Goal: Task Accomplishment & Management: Use online tool/utility

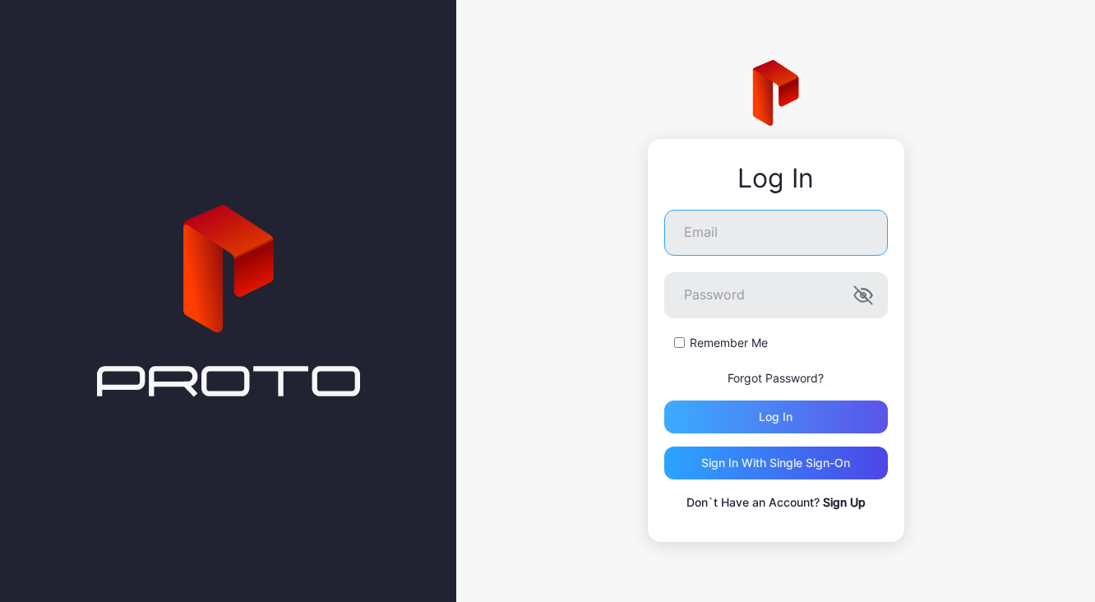
type input "**********"
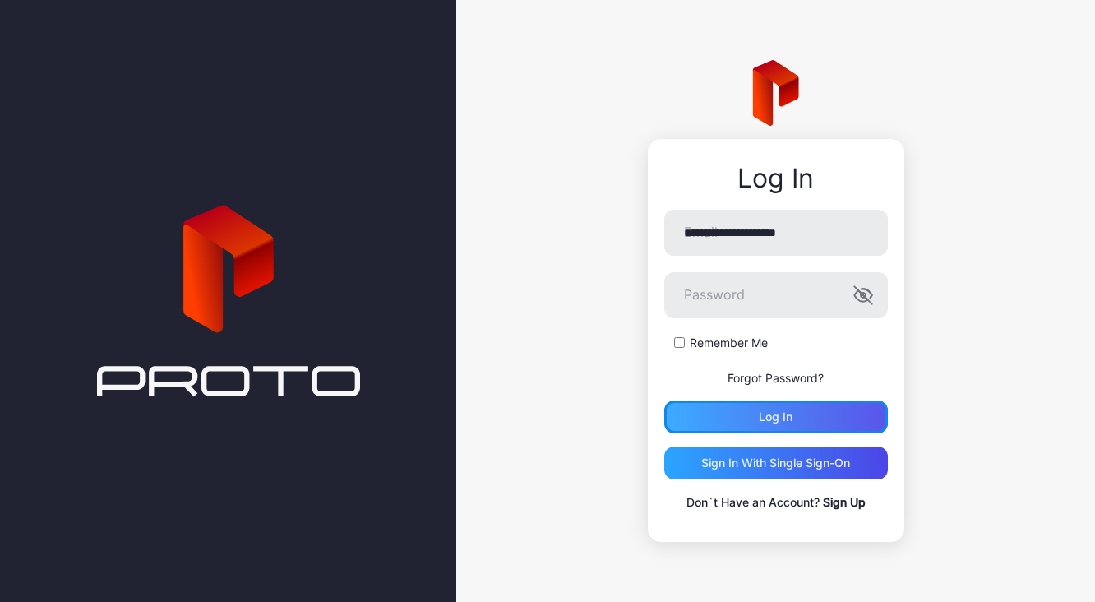
click at [846, 417] on div "Log in" at bounding box center [776, 416] width 224 height 33
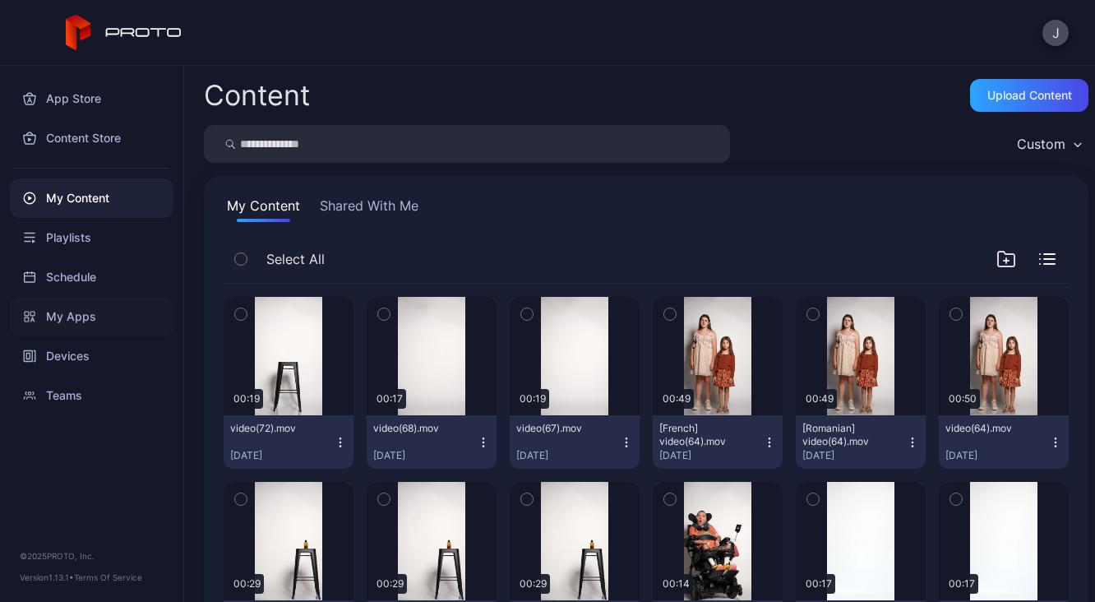
click at [79, 312] on div "My Apps" at bounding box center [92, 316] width 164 height 39
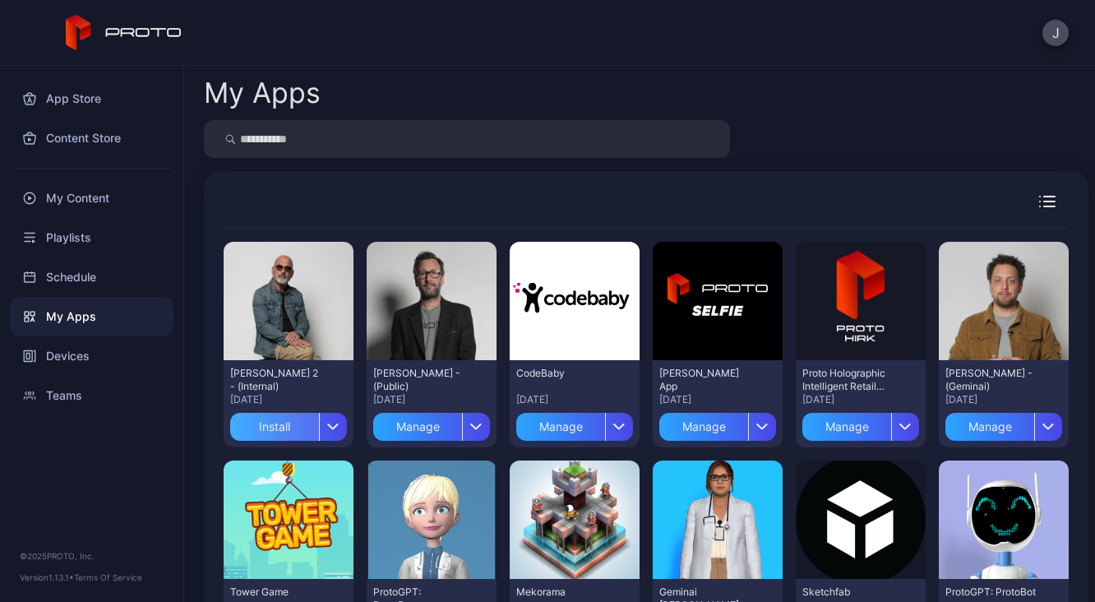
click at [263, 427] on div "Install" at bounding box center [274, 427] width 89 height 28
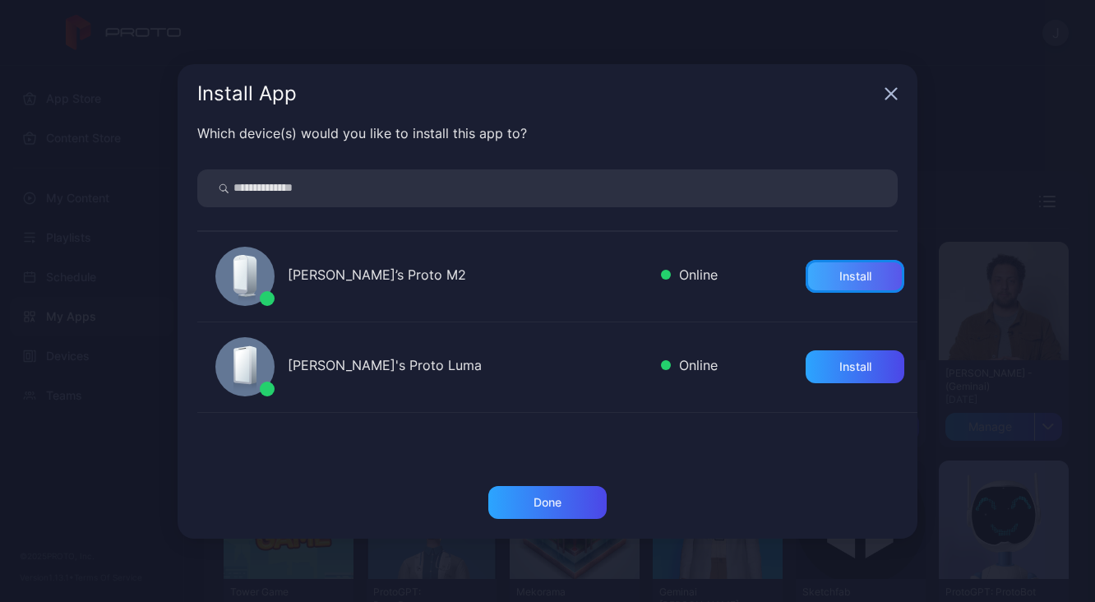
click at [839, 279] on div "Install" at bounding box center [855, 276] width 32 height 13
click at [869, 369] on div "Install" at bounding box center [854, 366] width 99 height 33
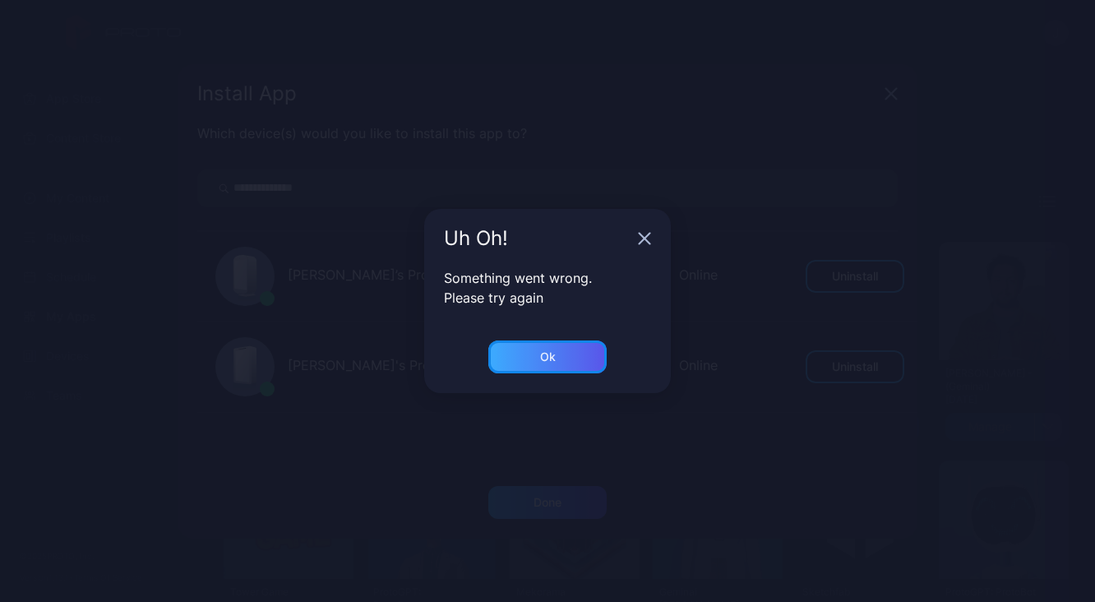
click at [578, 348] on div "Ok" at bounding box center [547, 356] width 118 height 33
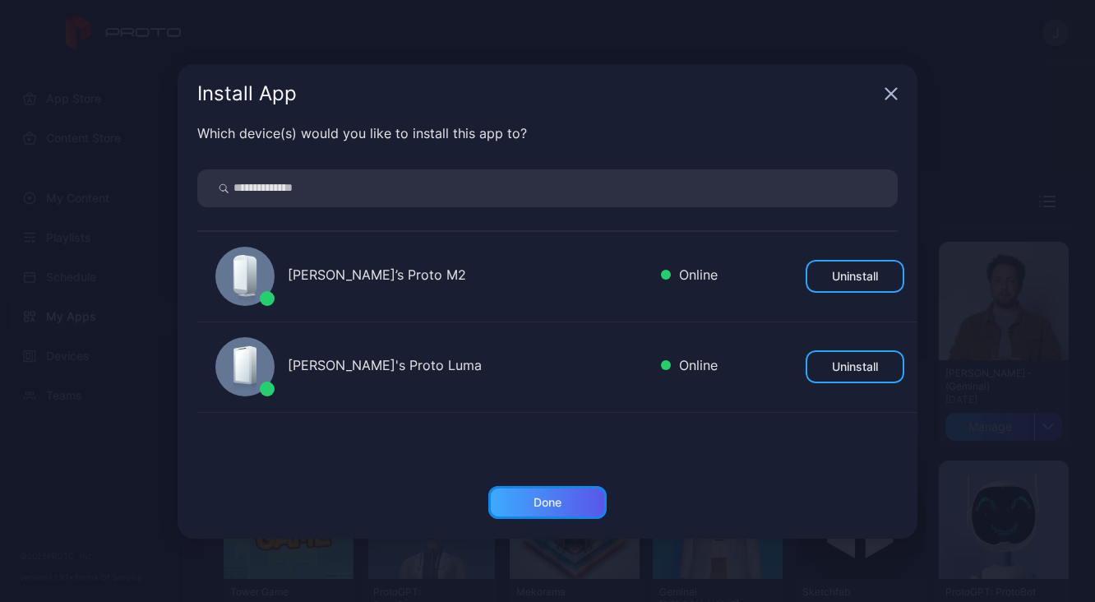
click at [541, 509] on div "Done" at bounding box center [547, 502] width 118 height 33
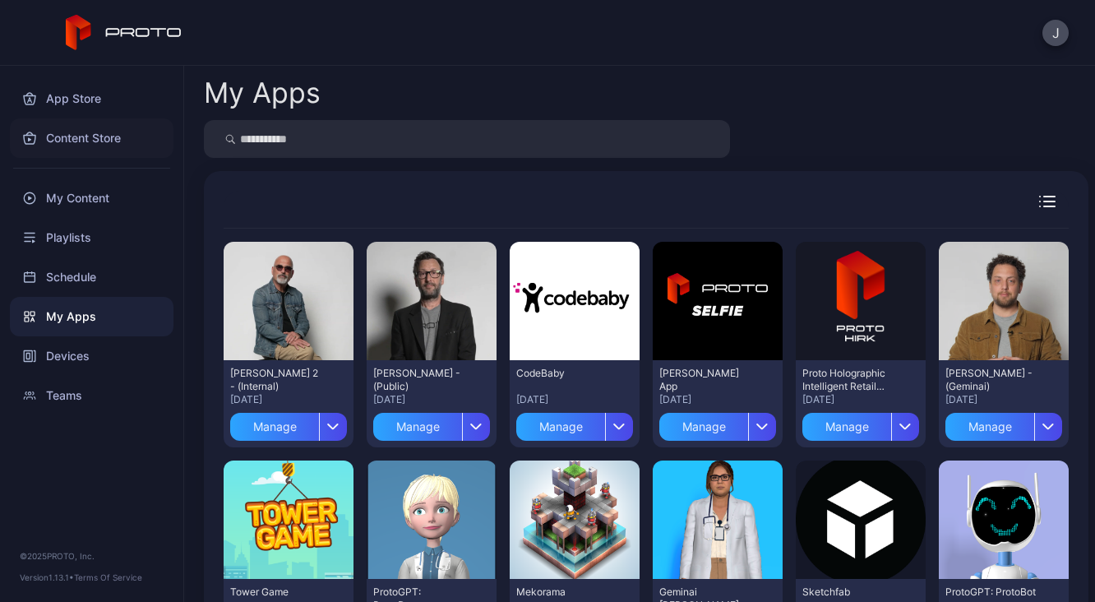
click at [94, 128] on div "Content Store" at bounding box center [92, 137] width 164 height 39
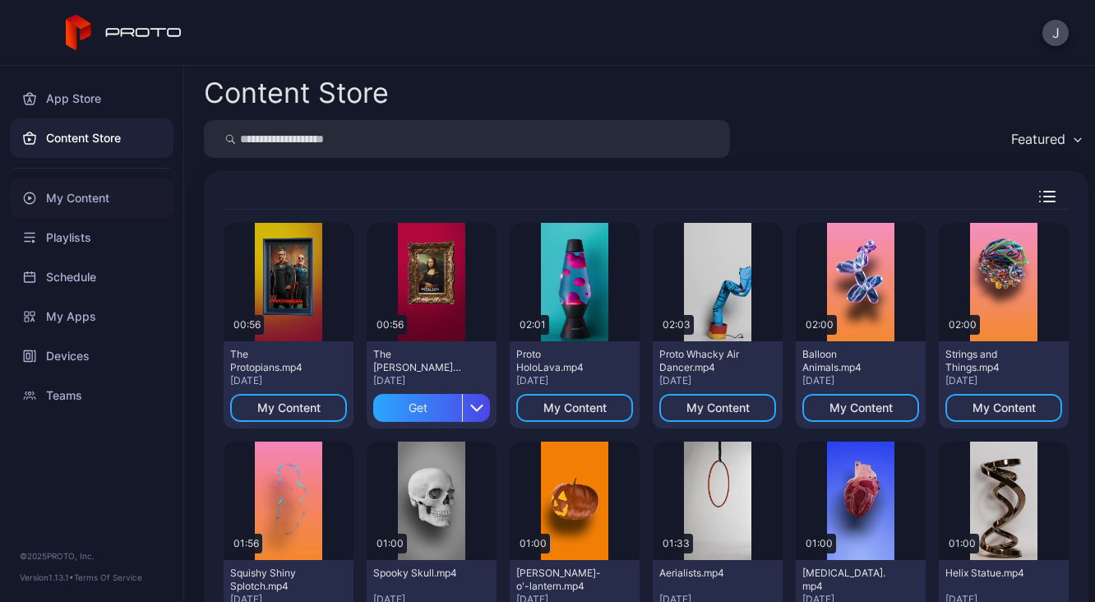
click at [85, 192] on div "My Content" at bounding box center [92, 197] width 164 height 39
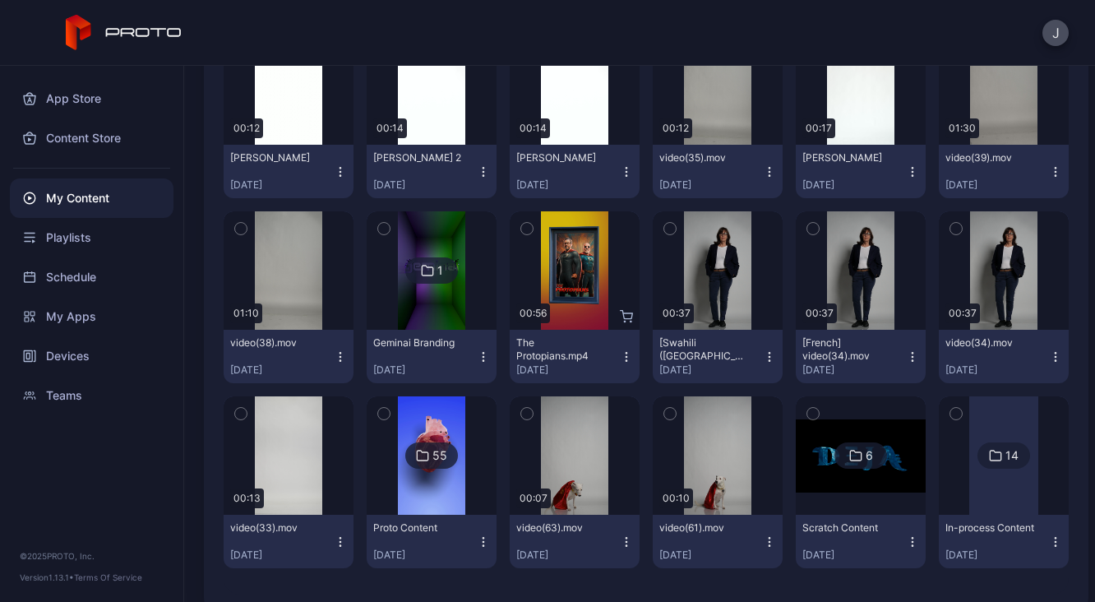
scroll to position [665, 0]
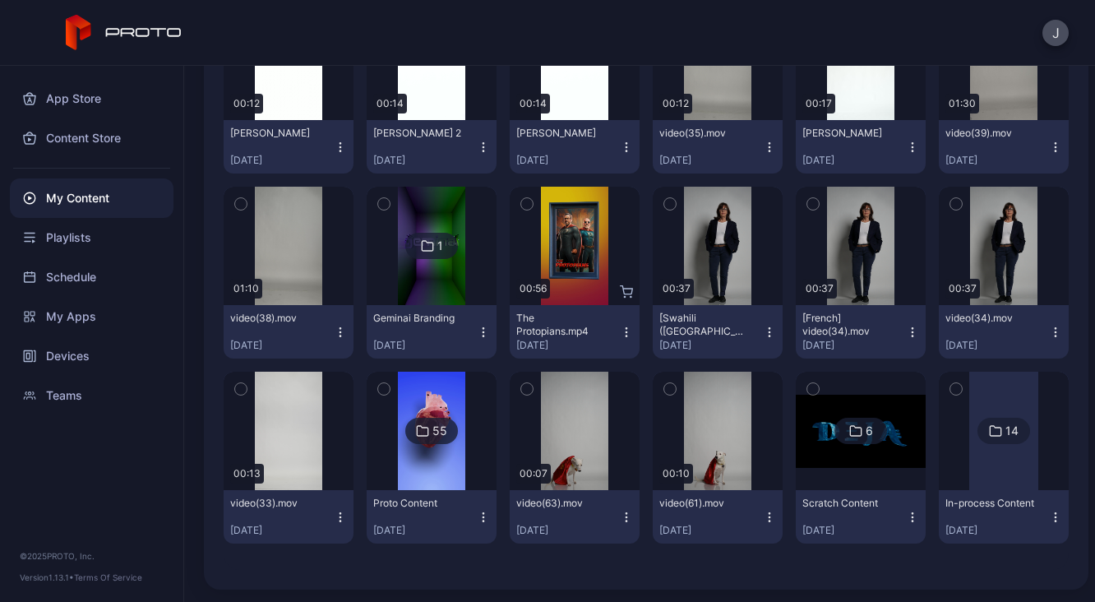
click at [437, 466] on img at bounding box center [431, 430] width 67 height 118
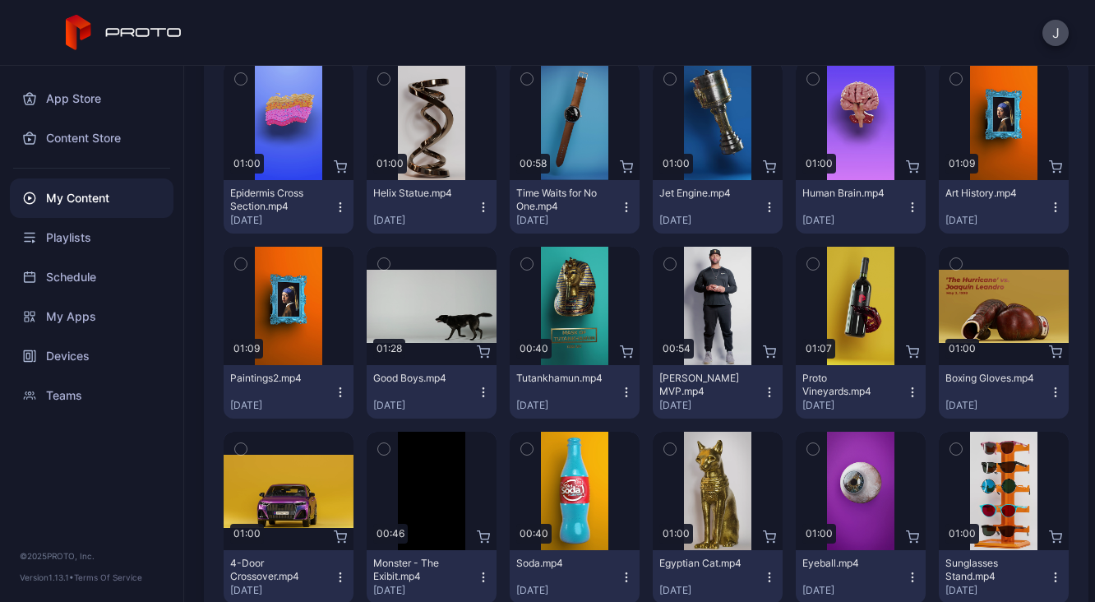
scroll to position [1170, 0]
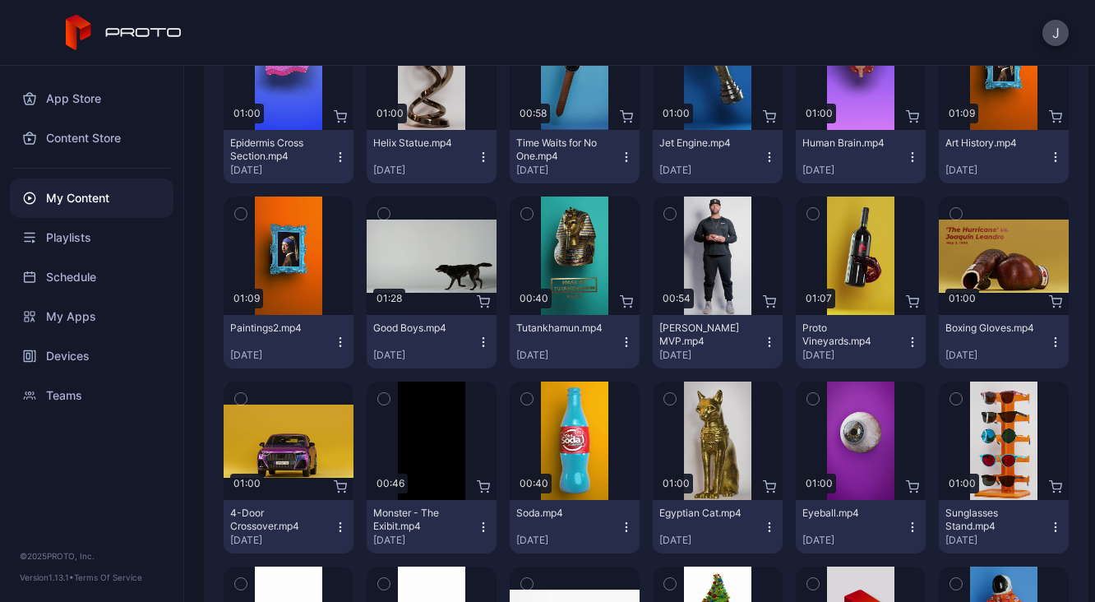
click at [911, 338] on icon "button" at bounding box center [911, 337] width 1 height 1
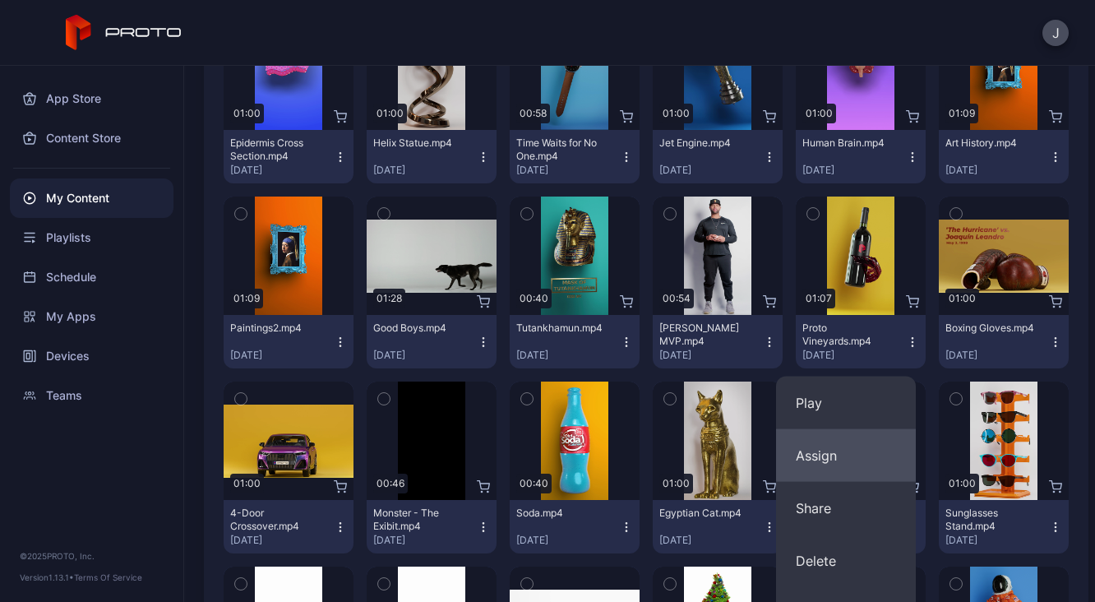
click at [832, 445] on button "Assign" at bounding box center [846, 455] width 140 height 53
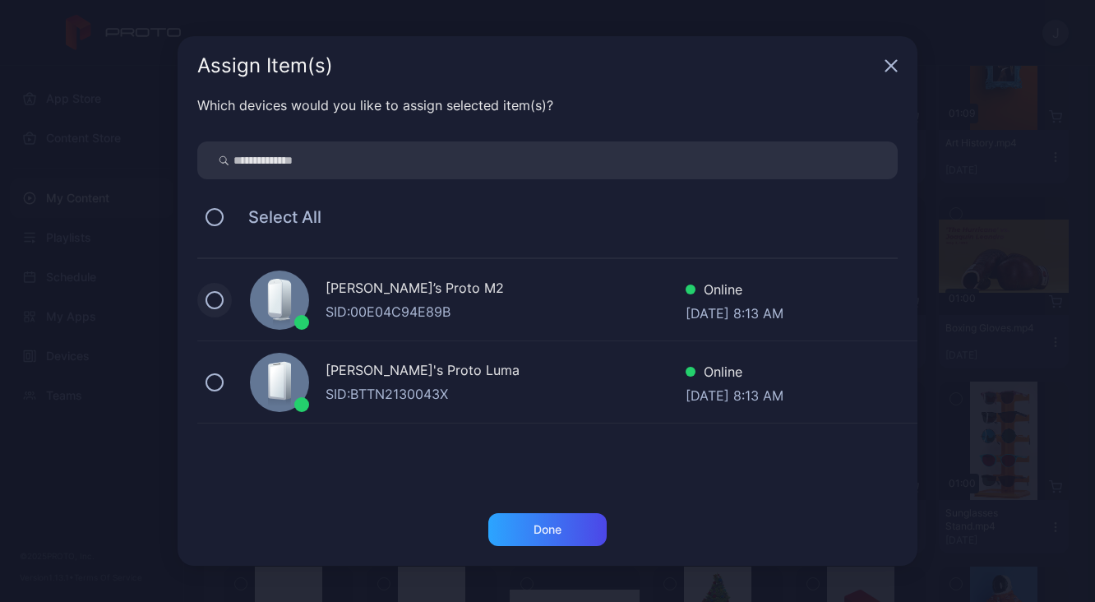
click at [217, 297] on button at bounding box center [214, 300] width 18 height 18
click at [221, 378] on button at bounding box center [214, 382] width 18 height 18
click at [565, 534] on div "Done" at bounding box center [547, 529] width 118 height 33
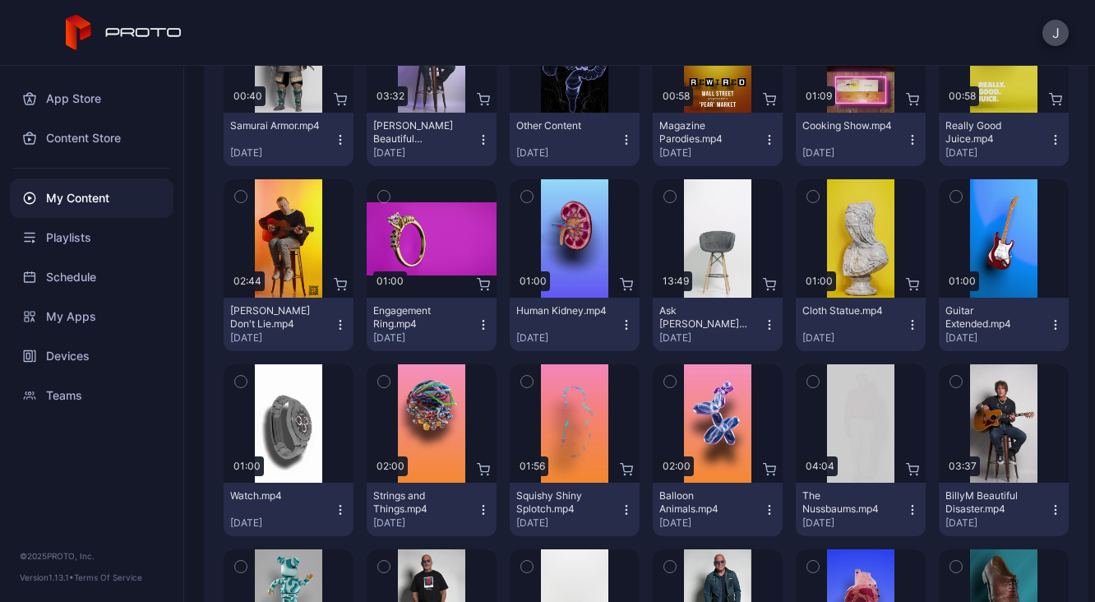
scroll to position [445, 0]
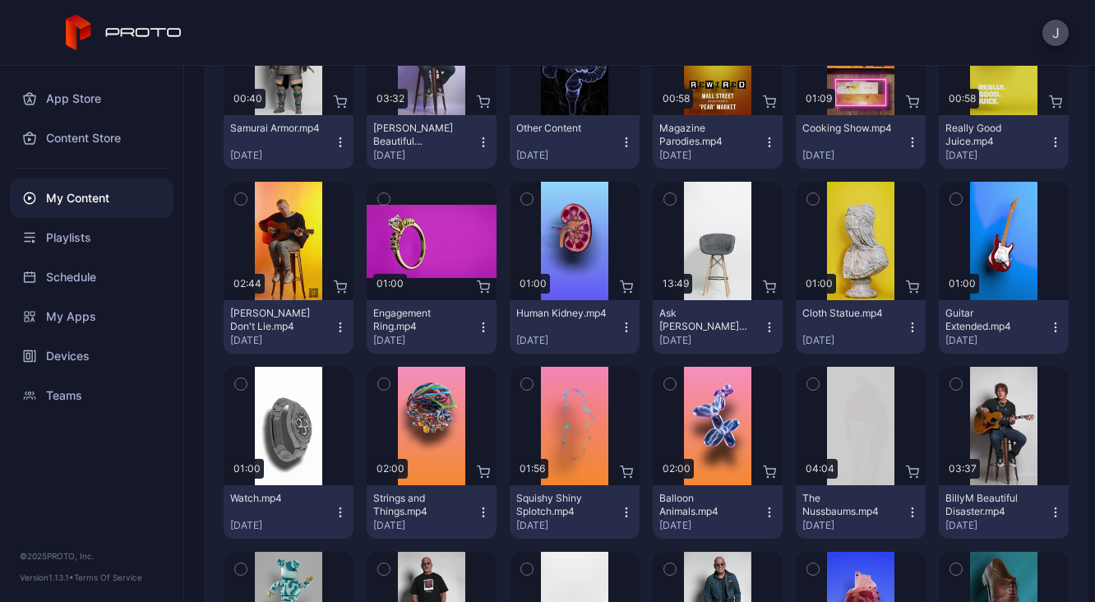
click at [334, 509] on icon "button" at bounding box center [340, 511] width 13 height 13
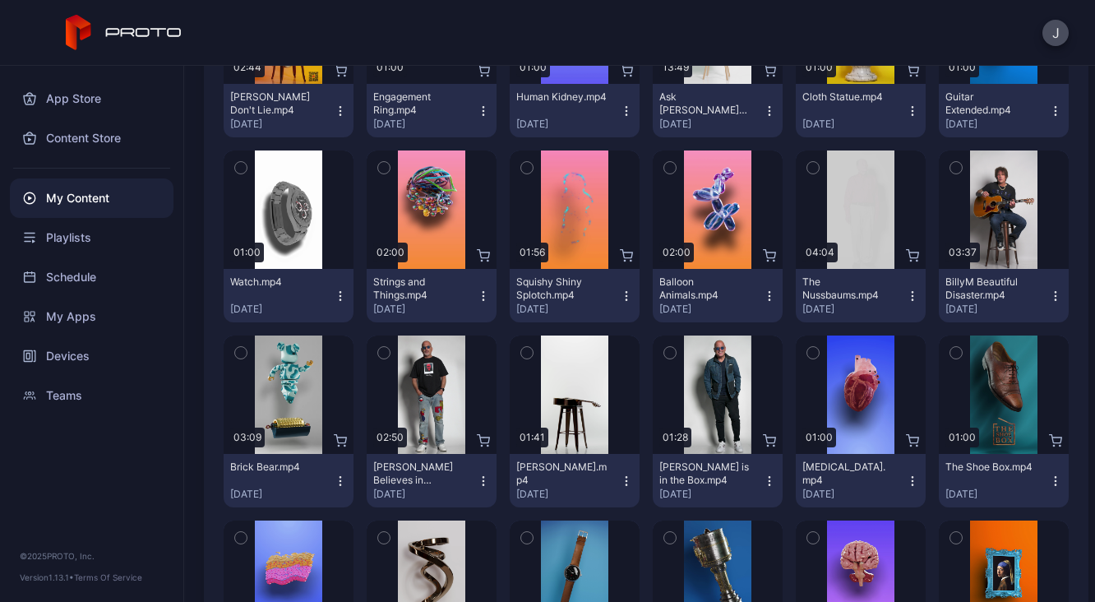
scroll to position [680, 0]
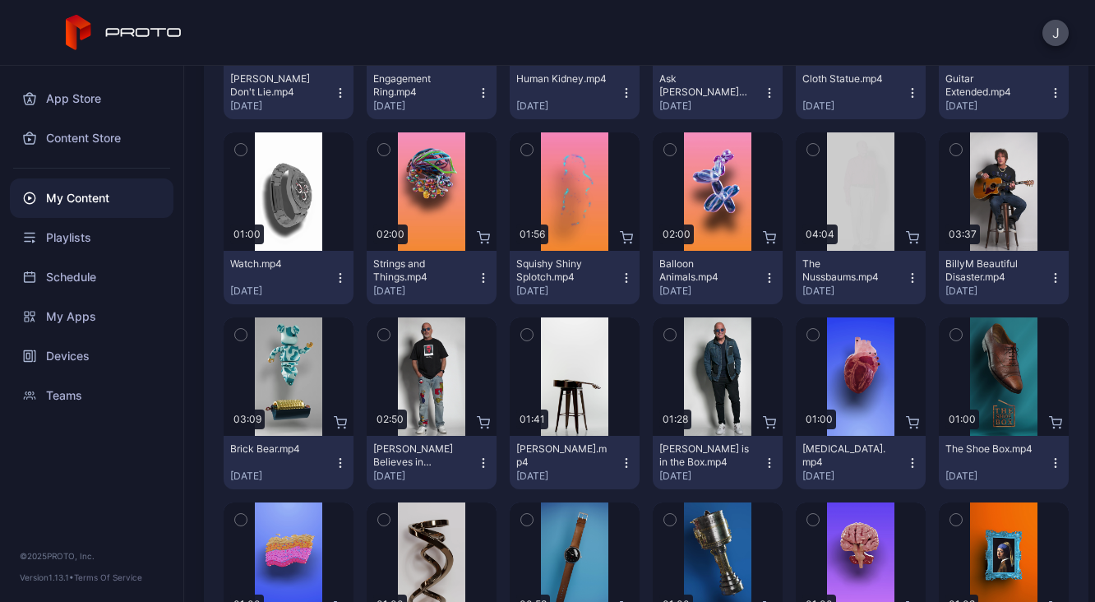
click at [338, 282] on icon "button" at bounding box center [340, 277] width 13 height 13
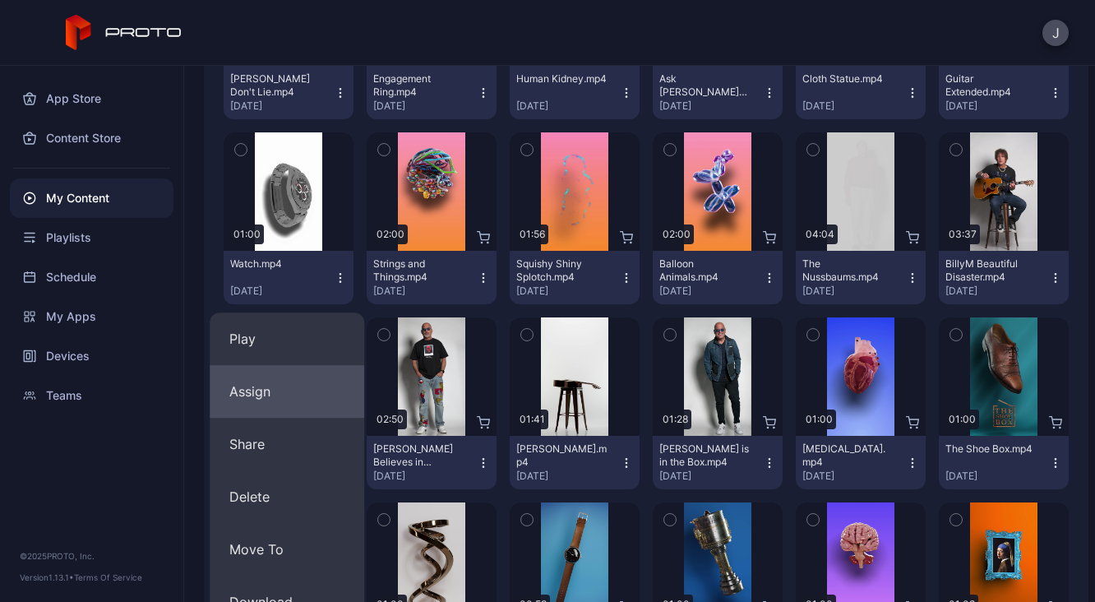
click at [280, 385] on button "Assign" at bounding box center [287, 391] width 154 height 53
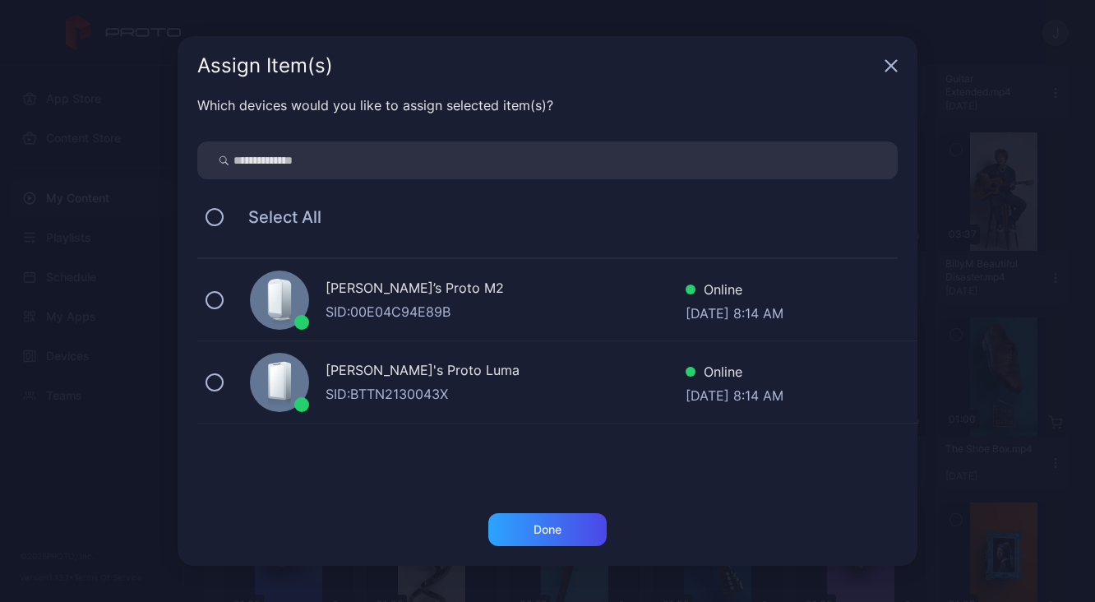
drag, startPoint x: 216, startPoint y: 295, endPoint x: 223, endPoint y: 326, distance: 31.9
click at [216, 295] on button at bounding box center [214, 300] width 18 height 18
click at [217, 384] on button at bounding box center [214, 382] width 18 height 18
click at [537, 532] on div "Done" at bounding box center [547, 529] width 28 height 13
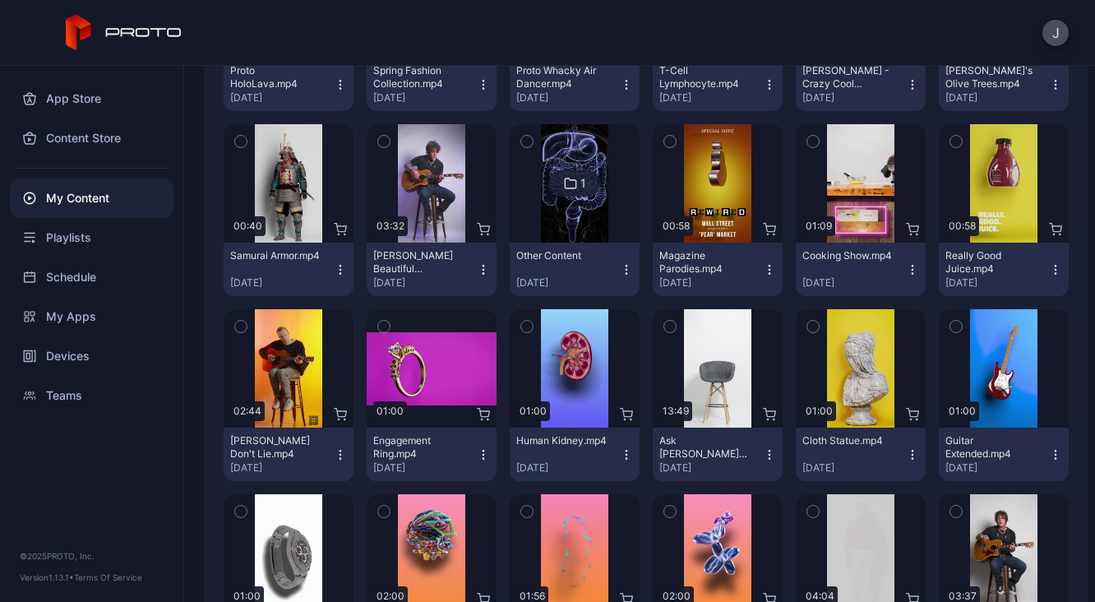
scroll to position [312, 0]
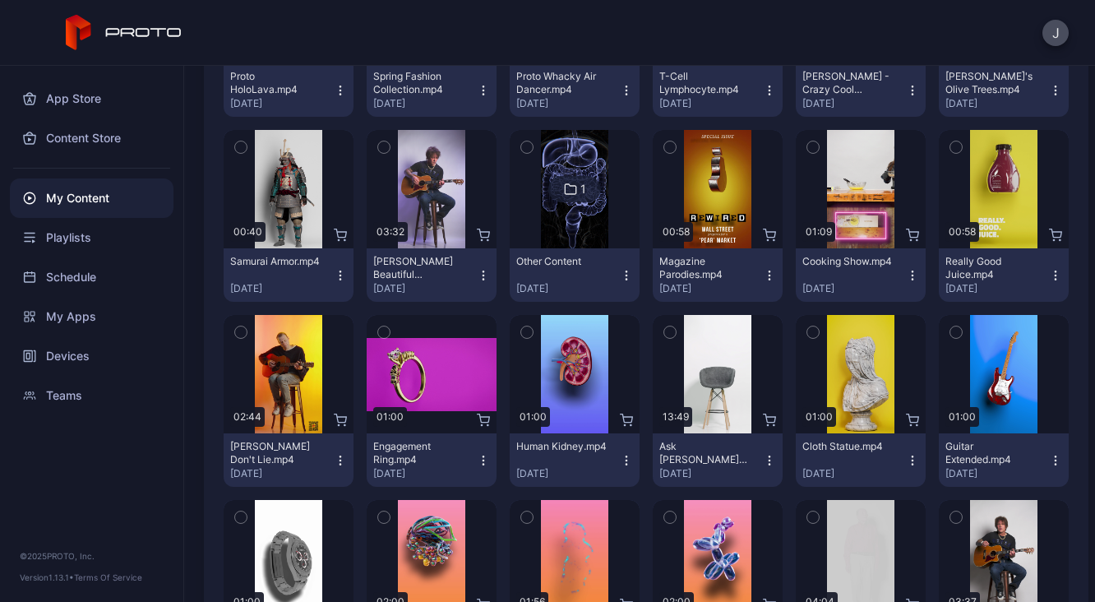
click at [1049, 272] on icon "button" at bounding box center [1055, 275] width 13 height 13
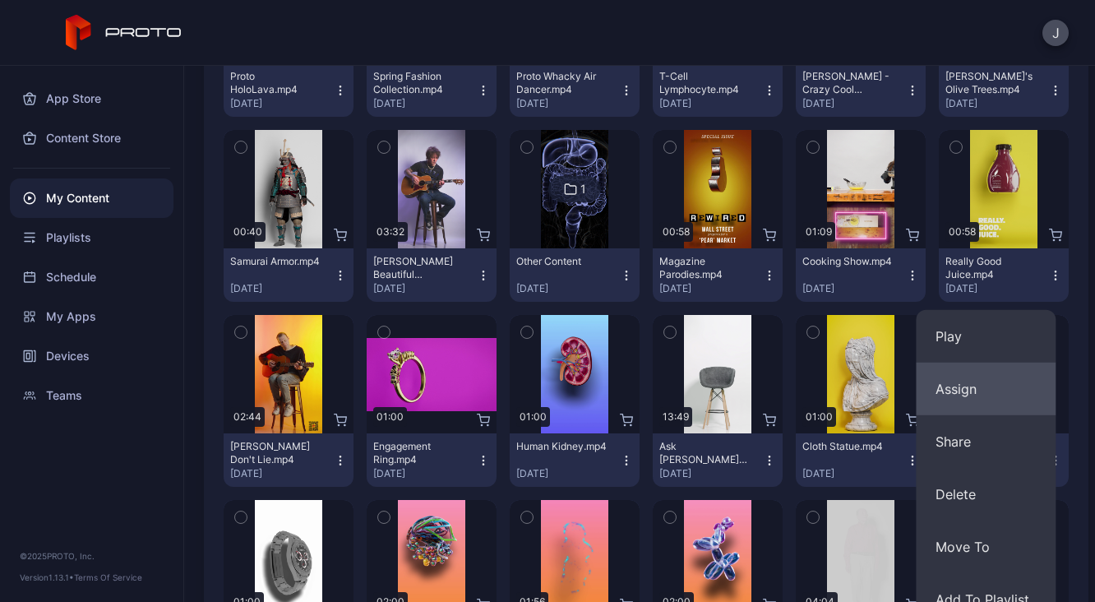
click at [966, 391] on button "Assign" at bounding box center [985, 388] width 140 height 53
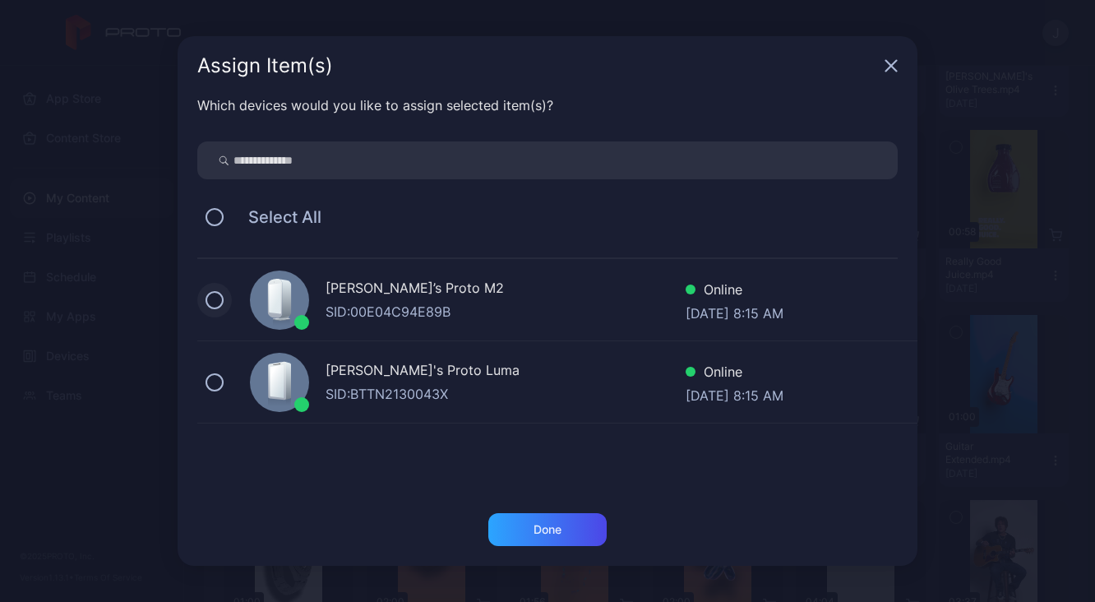
click at [213, 301] on button at bounding box center [214, 300] width 18 height 18
click at [214, 384] on button at bounding box center [214, 382] width 18 height 18
click at [535, 528] on div "Done" at bounding box center [547, 529] width 28 height 13
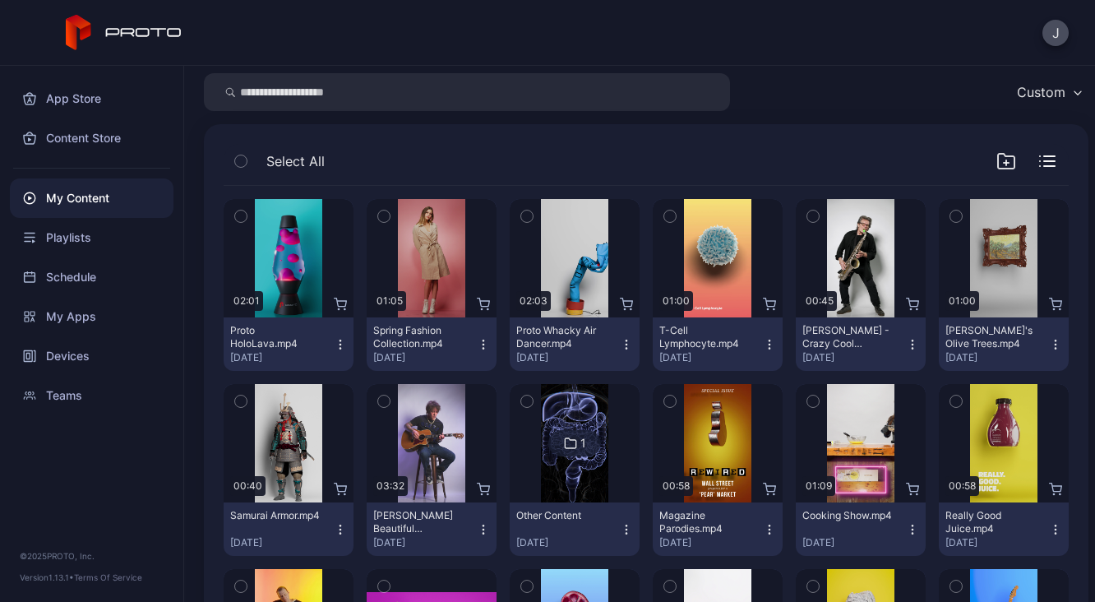
scroll to position [0, 0]
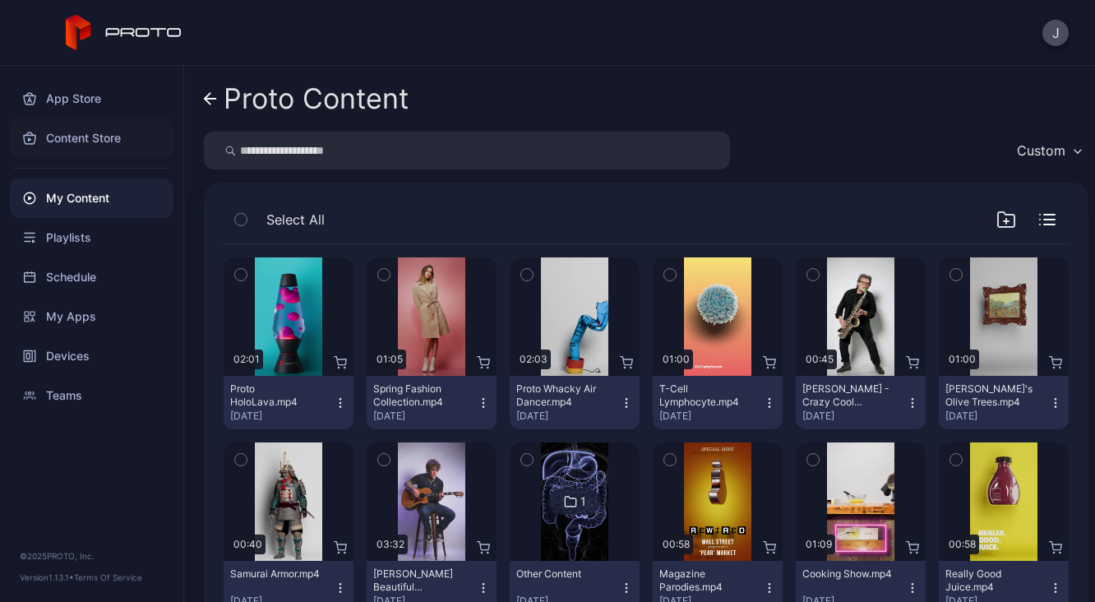
click at [118, 131] on div "Content Store" at bounding box center [92, 137] width 164 height 39
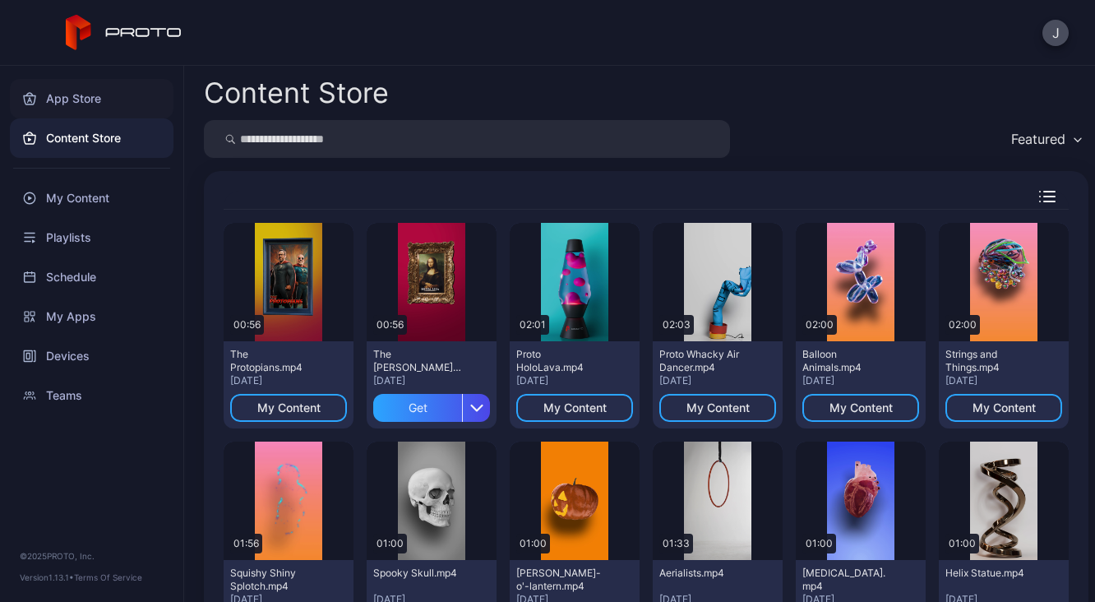
click at [71, 98] on div "App Store" at bounding box center [92, 98] width 164 height 39
click at [1052, 37] on button "J" at bounding box center [1055, 33] width 26 height 26
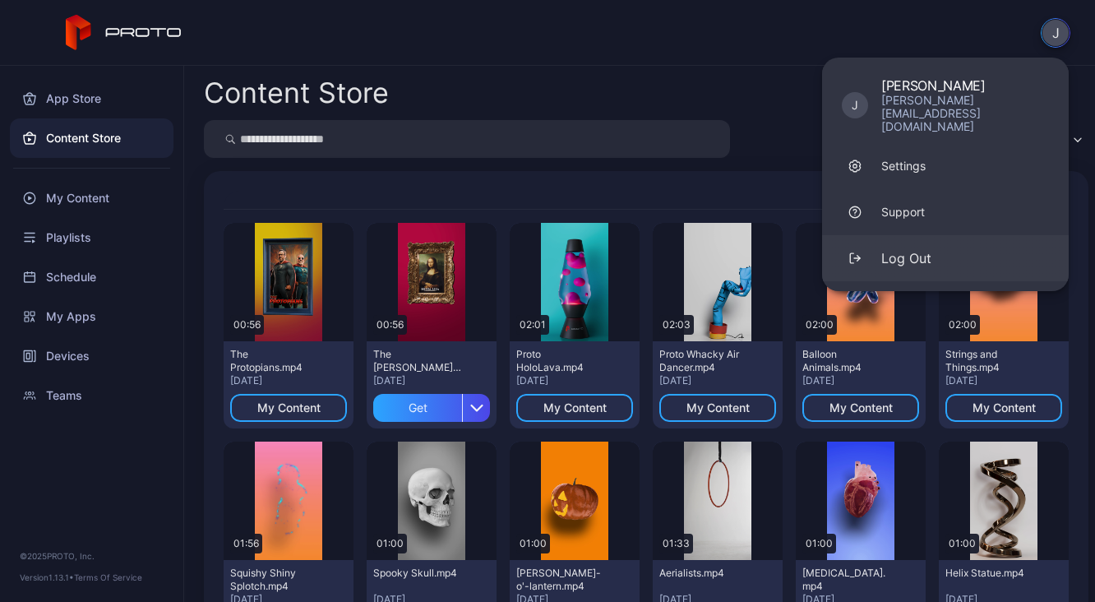
click at [892, 248] on div "Log Out" at bounding box center [906, 258] width 50 height 20
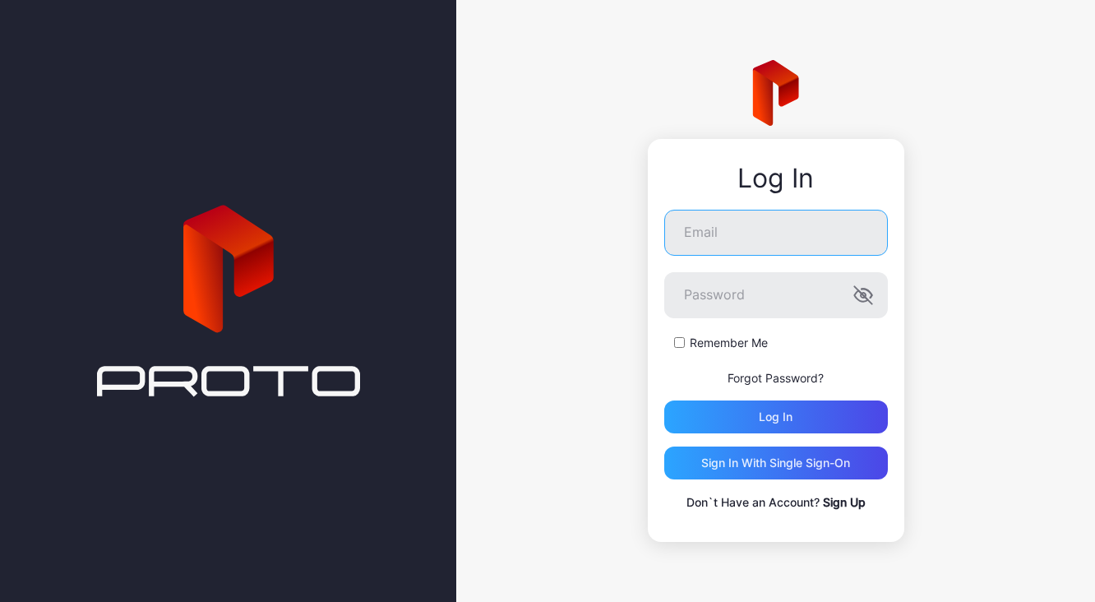
type input "**********"
